Goal: Check status: Check status

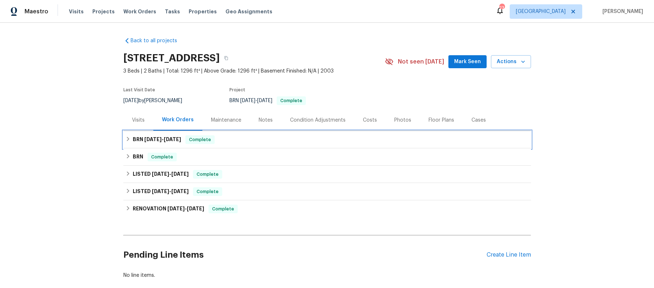
click at [126, 141] on icon at bounding box center [128, 138] width 5 height 5
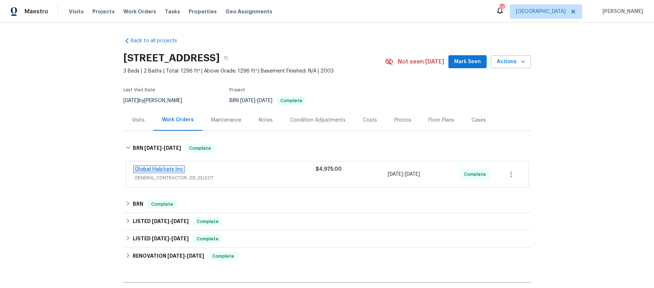
click at [172, 172] on link "Global Habitats Inc" at bounding box center [159, 169] width 49 height 5
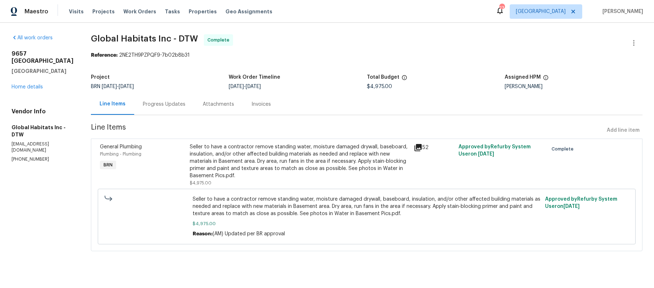
scroll to position [5, 0]
click at [271, 108] on div "Invoices" at bounding box center [260, 104] width 19 height 7
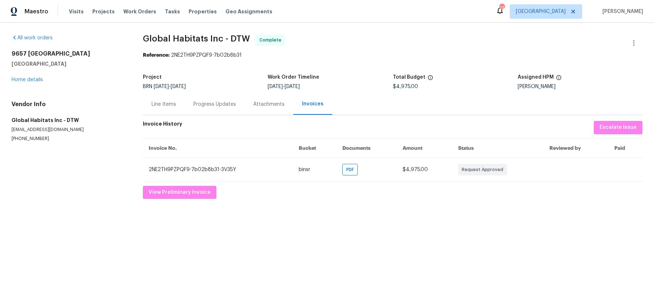
click at [231, 108] on div "Progress Updates" at bounding box center [214, 104] width 43 height 7
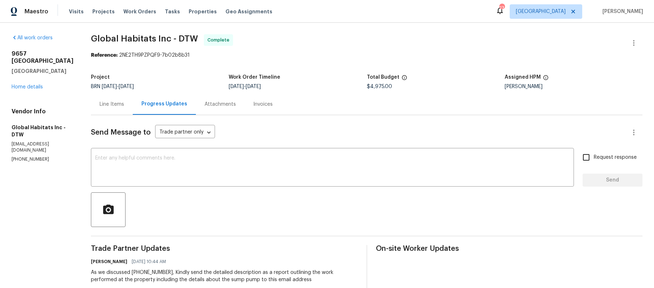
click at [273, 108] on div "Invoices" at bounding box center [262, 104] width 19 height 7
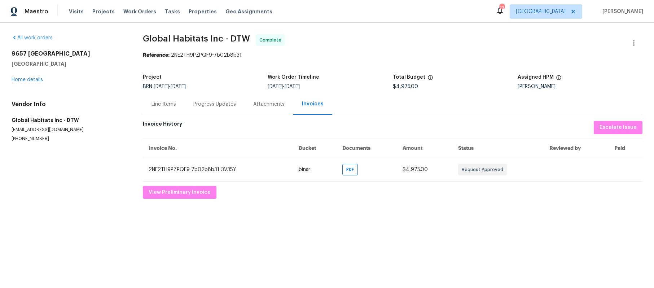
click at [282, 108] on div "Attachments" at bounding box center [268, 104] width 31 height 7
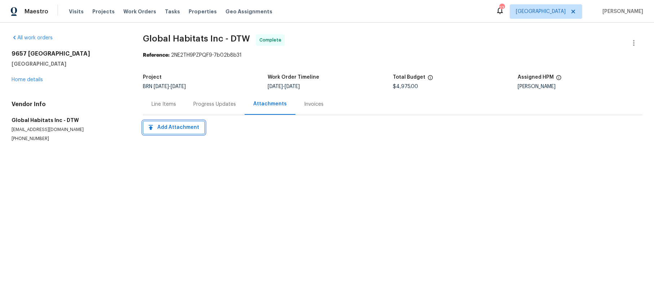
click at [185, 132] on span "Add Attachment" at bounding box center [174, 127] width 50 height 9
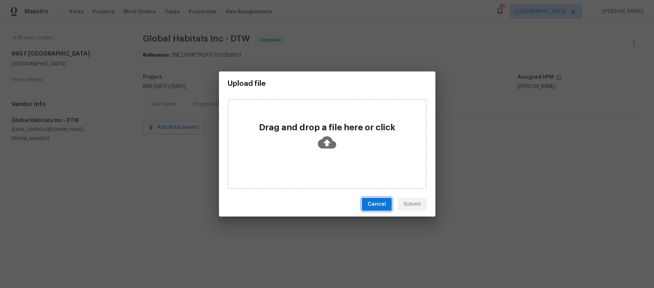
click at [368, 209] on span "Cancel" at bounding box center [377, 204] width 18 height 9
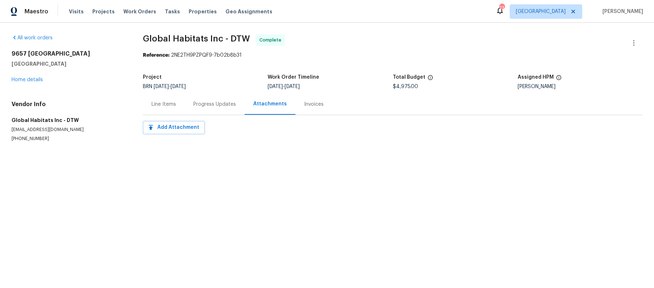
click at [324, 108] on div "Invoices" at bounding box center [313, 104] width 19 height 7
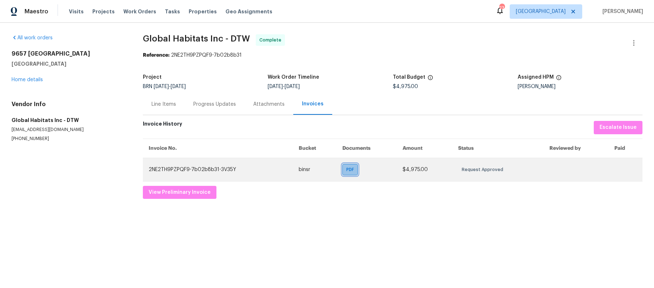
click at [348, 173] on span "PDF" at bounding box center [351, 169] width 10 height 7
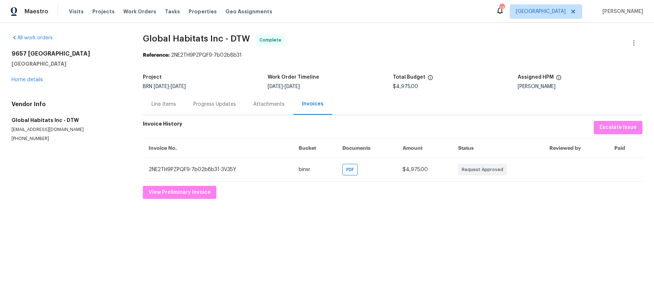
click at [167, 108] on div "Line Items" at bounding box center [163, 104] width 25 height 7
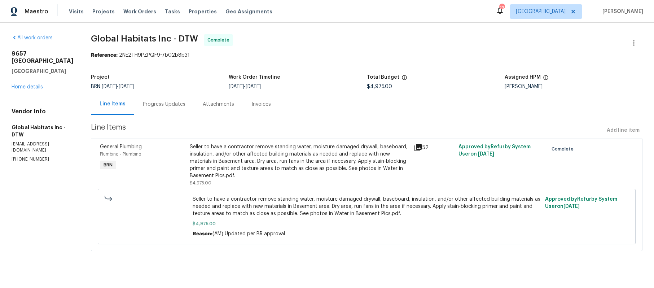
click at [417, 151] on icon at bounding box center [417, 147] width 7 height 7
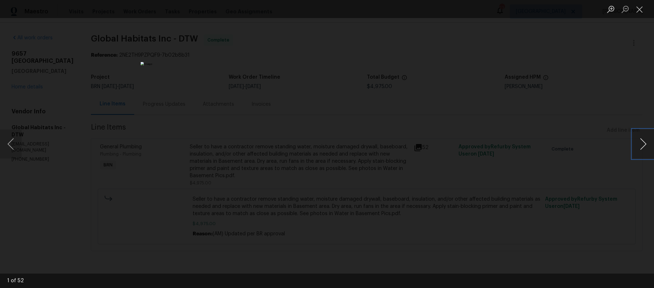
click at [646, 144] on button "Next image" at bounding box center [643, 143] width 22 height 29
click at [645, 144] on button "Next image" at bounding box center [643, 143] width 22 height 29
click at [645, 145] on button "Next image" at bounding box center [643, 143] width 22 height 29
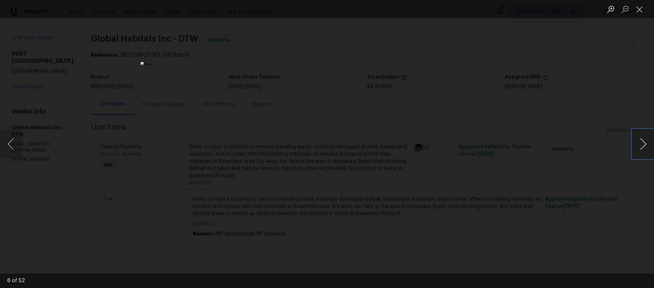
click at [645, 145] on button "Next image" at bounding box center [643, 143] width 22 height 29
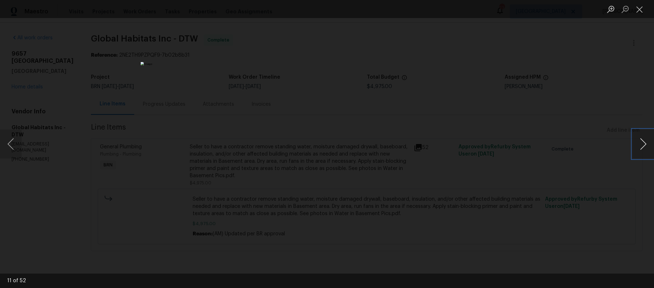
click at [643, 145] on button "Next image" at bounding box center [643, 143] width 22 height 29
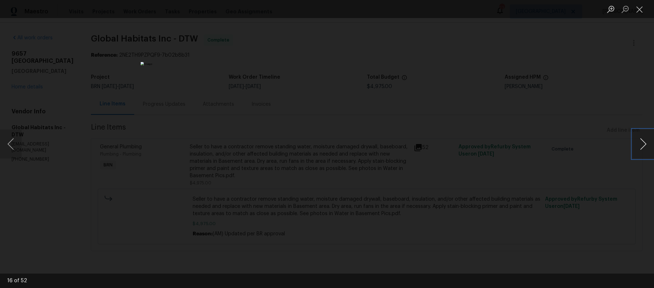
click at [643, 145] on button "Next image" at bounding box center [643, 143] width 22 height 29
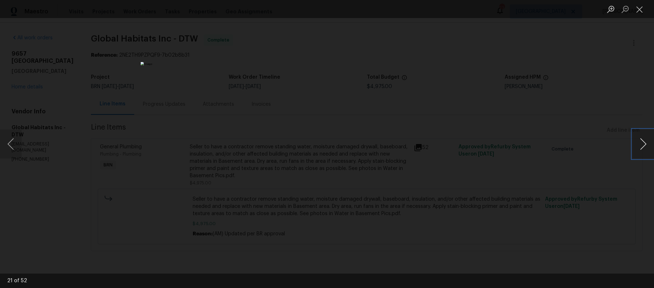
click at [643, 145] on button "Next image" at bounding box center [643, 143] width 22 height 29
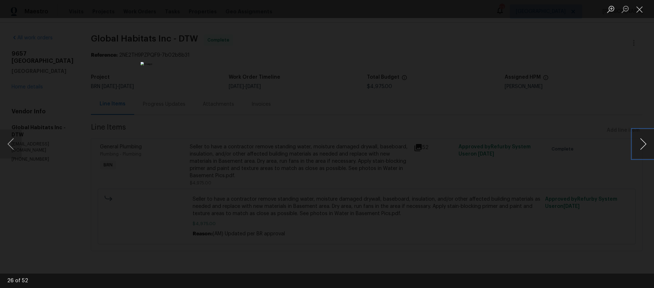
click at [643, 145] on button "Next image" at bounding box center [643, 143] width 22 height 29
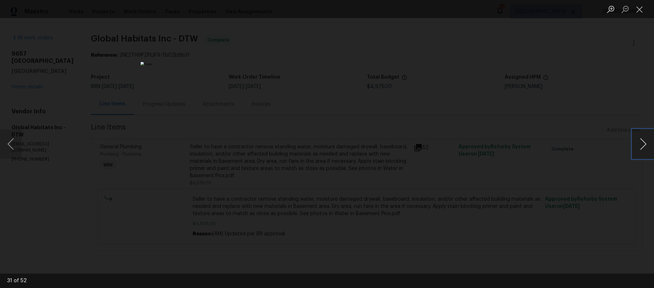
click at [643, 146] on button "Next image" at bounding box center [643, 143] width 22 height 29
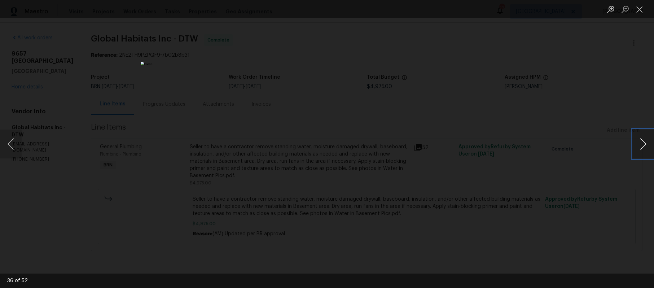
click at [643, 146] on button "Next image" at bounding box center [643, 143] width 22 height 29
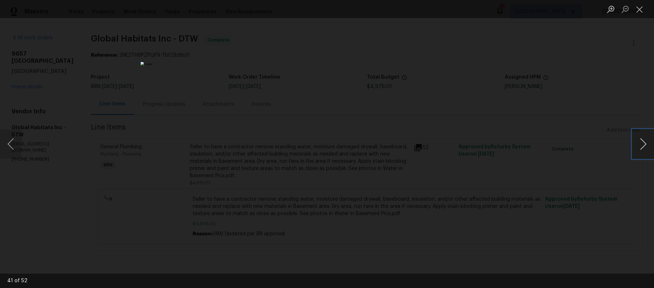
click at [643, 146] on button "Next image" at bounding box center [643, 143] width 22 height 29
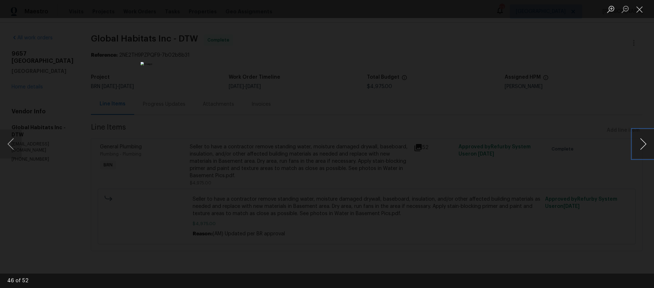
click at [643, 146] on button "Next image" at bounding box center [643, 143] width 22 height 29
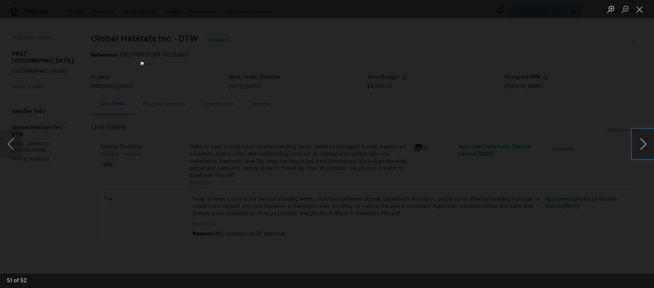
click at [643, 146] on button "Next image" at bounding box center [643, 143] width 22 height 29
click at [643, 149] on button "Next image" at bounding box center [643, 143] width 22 height 29
click at [636, 10] on button "Close lightbox" at bounding box center [639, 9] width 14 height 13
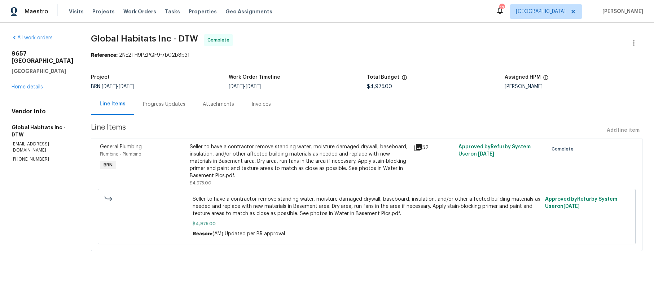
scroll to position [21, 0]
click at [164, 101] on div "Progress Updates" at bounding box center [164, 104] width 43 height 7
